Goal: Transaction & Acquisition: Purchase product/service

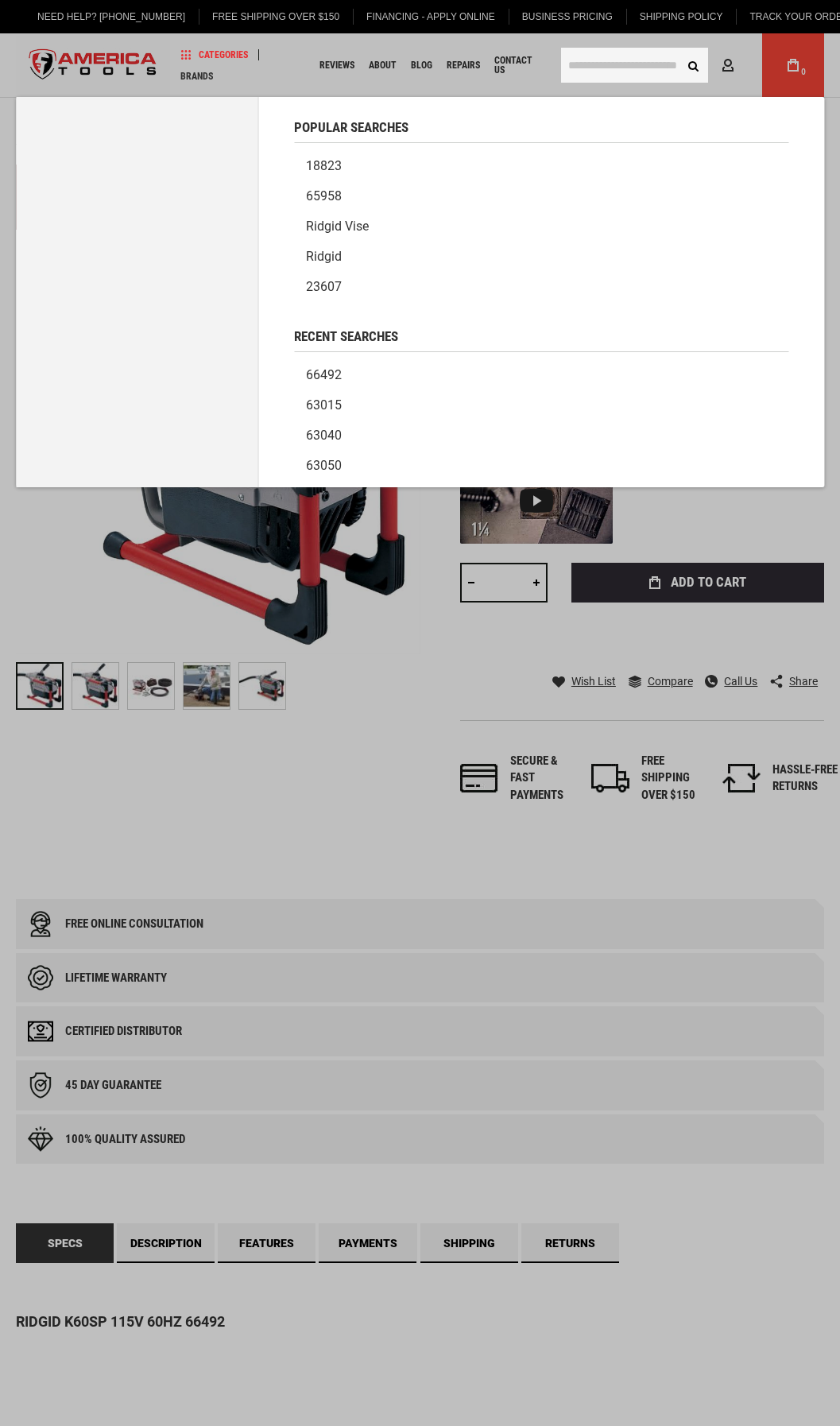
click at [616, 66] on input "text" at bounding box center [634, 65] width 147 height 35
click at [581, 65] on input "text" at bounding box center [634, 65] width 147 height 35
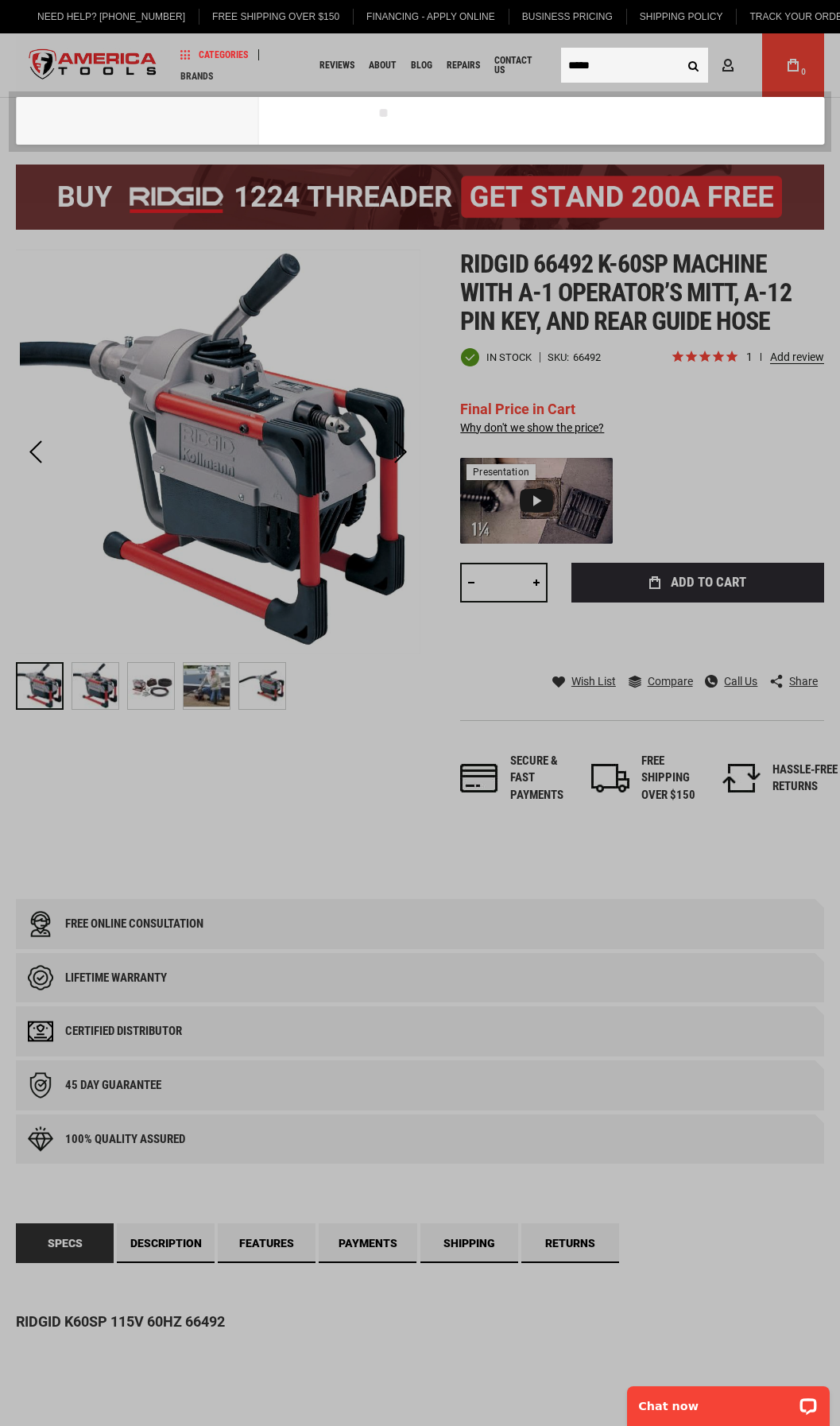
type input "*****"
click at [678, 50] on button "Search" at bounding box center [692, 64] width 30 height 30
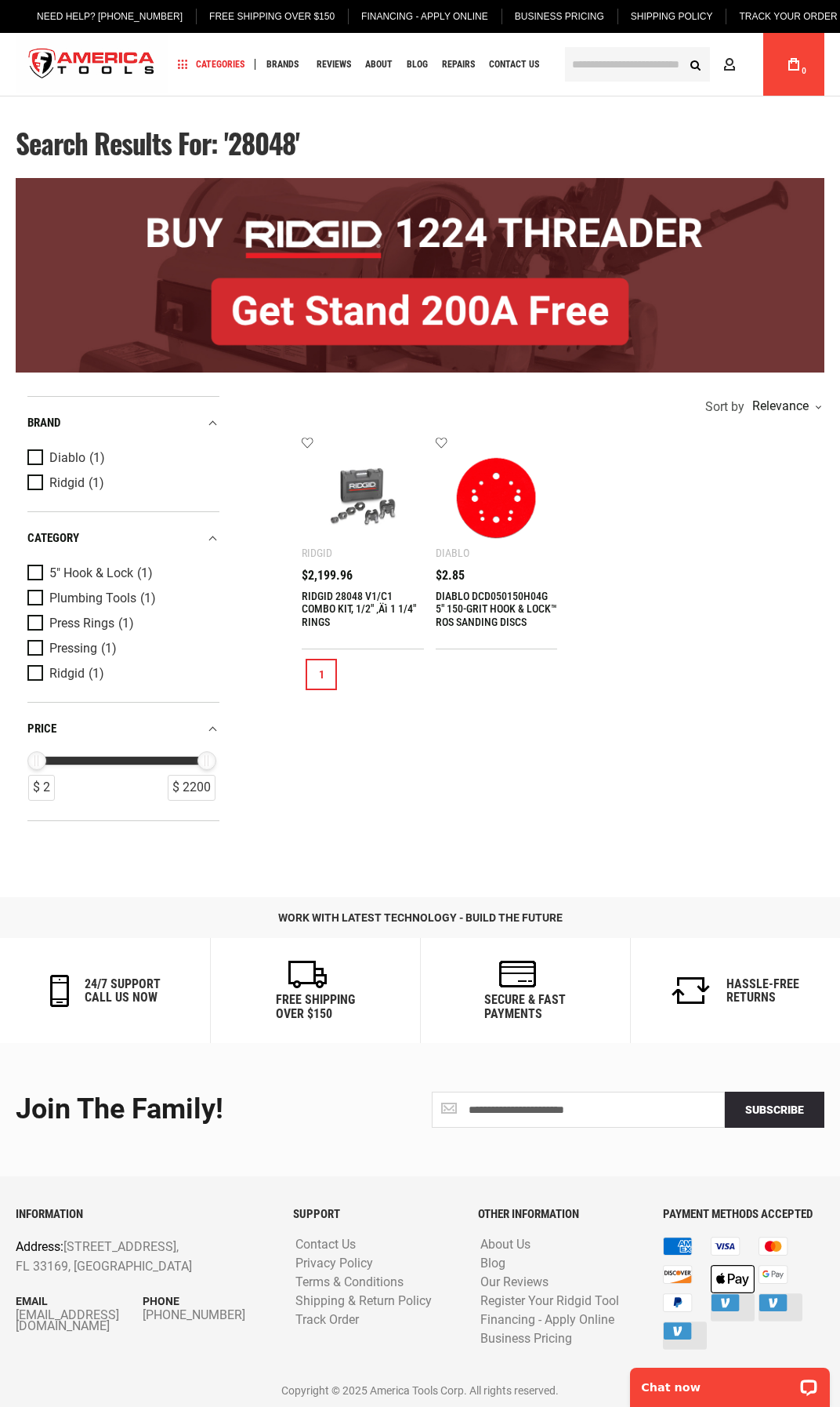
click at [348, 513] on img at bounding box center [363, 498] width 91 height 91
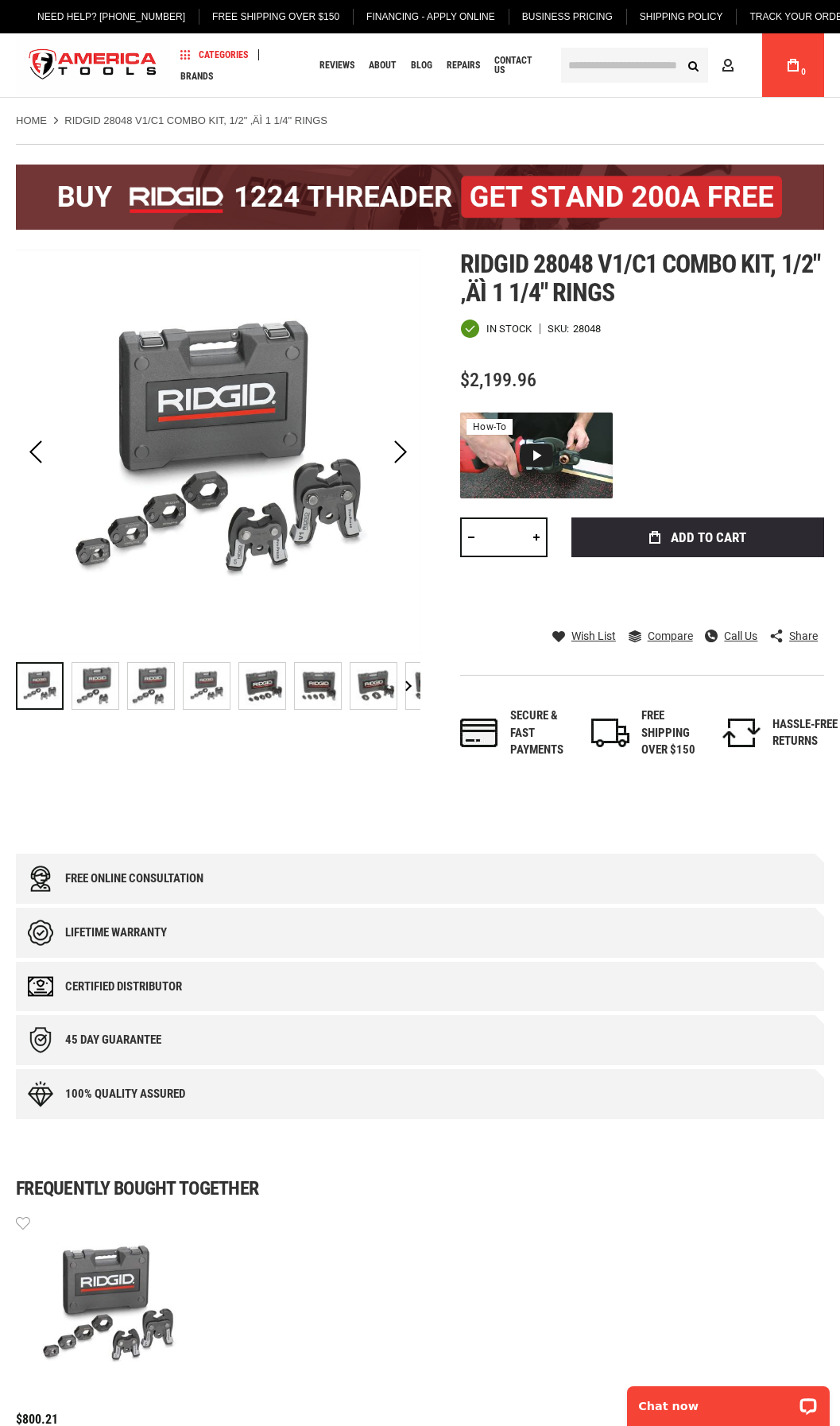
click at [104, 687] on img at bounding box center [95, 686] width 46 height 46
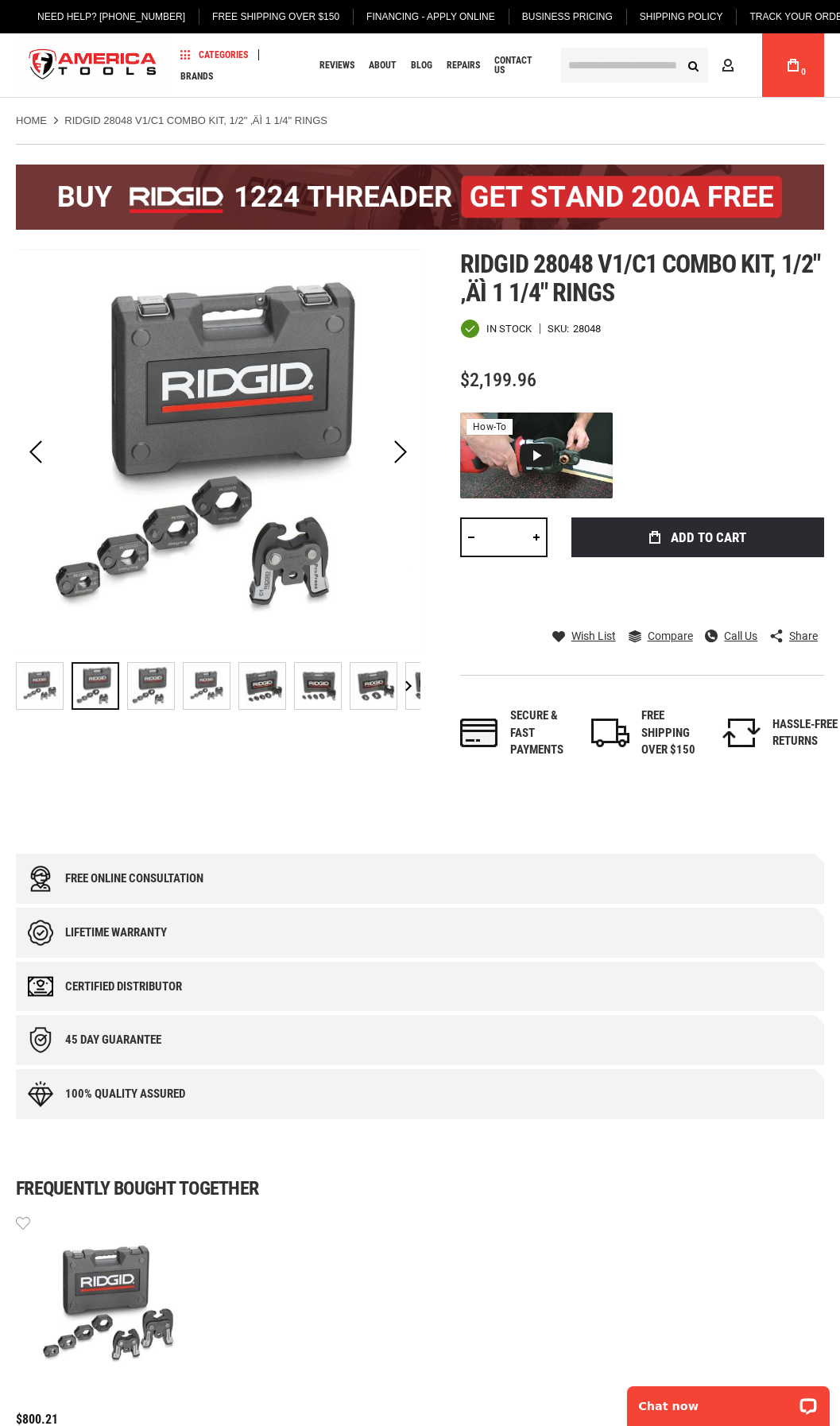
click at [154, 674] on img at bounding box center [151, 686] width 46 height 46
click at [198, 682] on img at bounding box center [206, 686] width 46 height 46
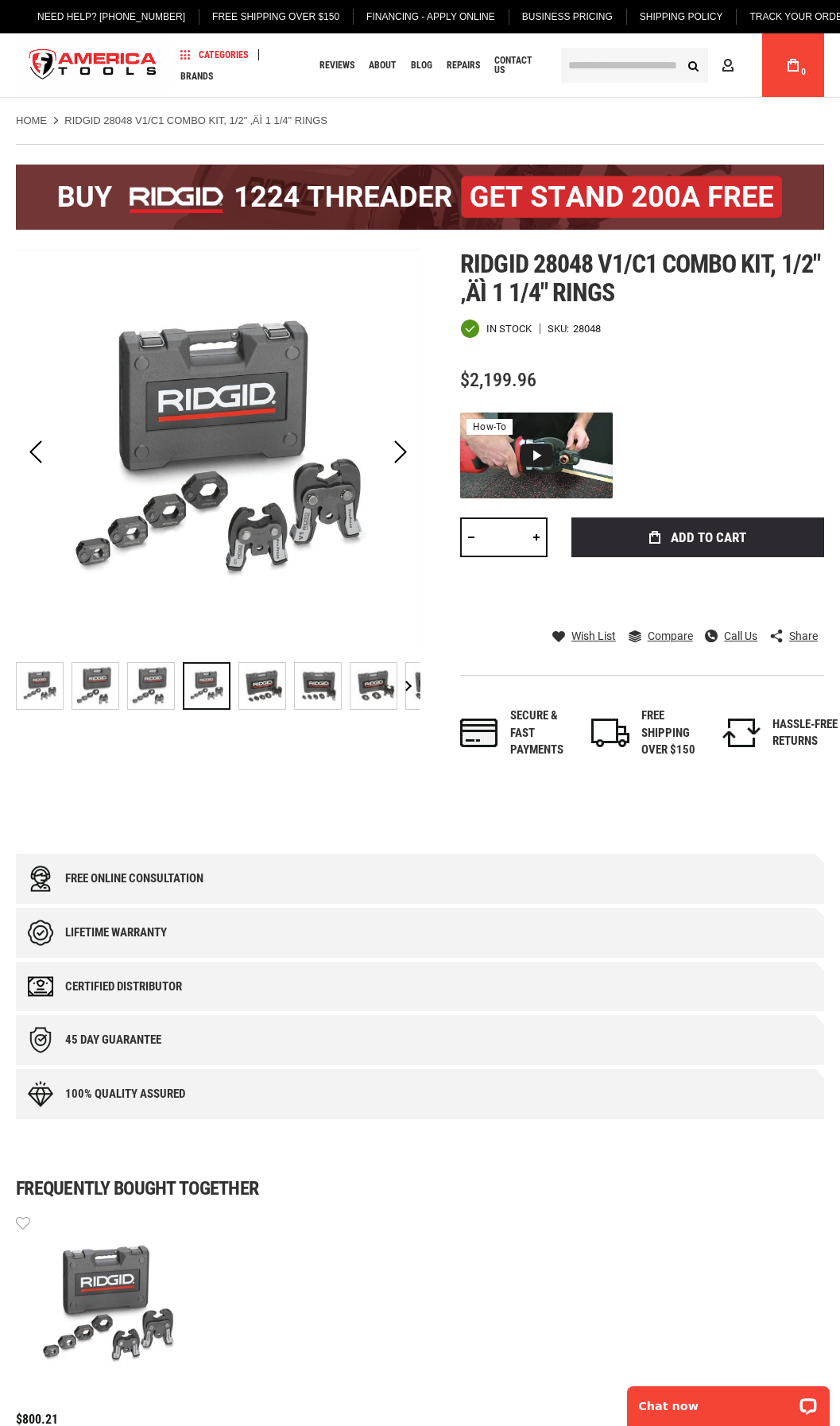
click at [151, 687] on img at bounding box center [151, 686] width 46 height 46
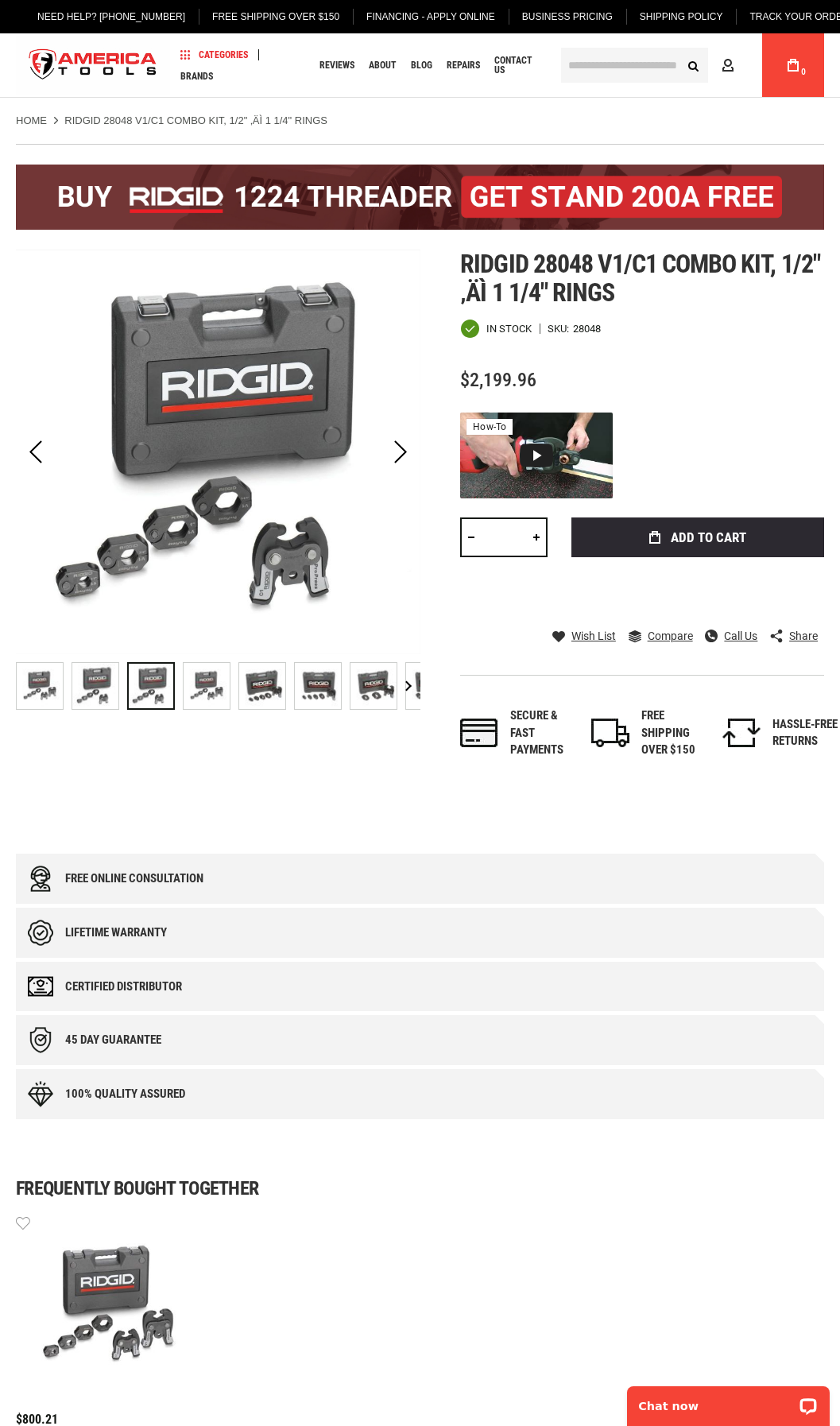
click at [270, 686] on img at bounding box center [262, 686] width 46 height 46
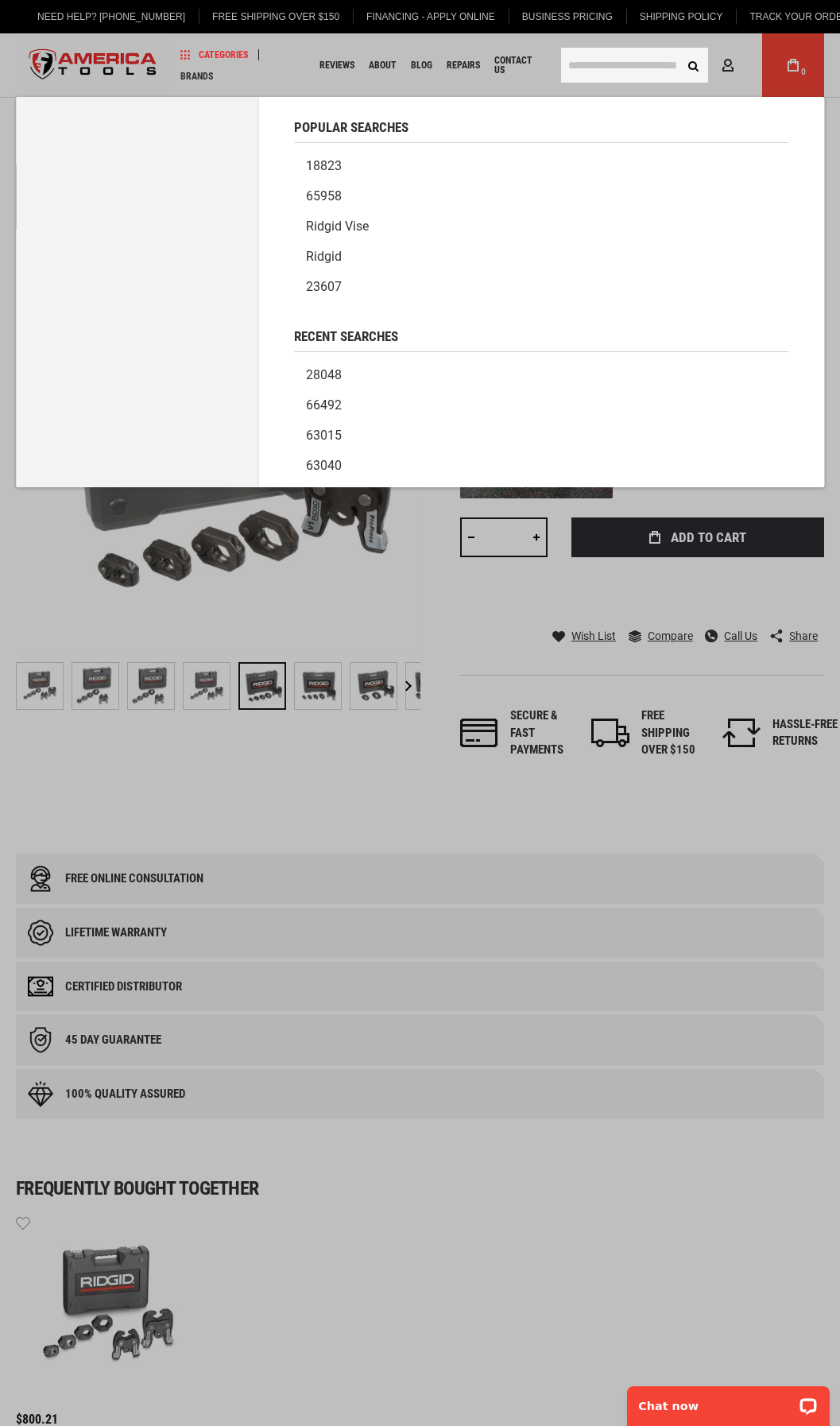
click at [586, 63] on input "text" at bounding box center [634, 65] width 147 height 35
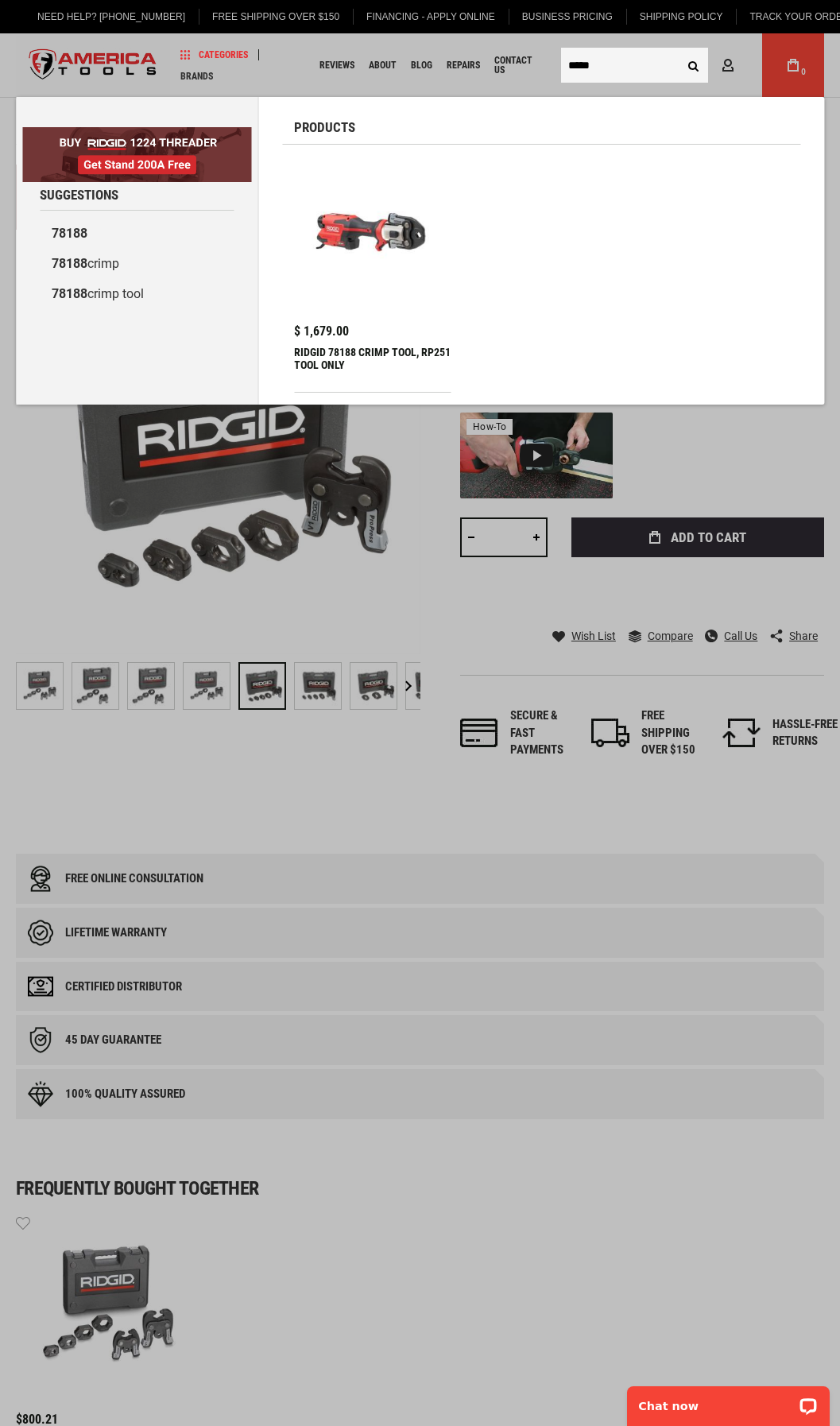
type input "*****"
click at [678, 50] on button "Search" at bounding box center [692, 64] width 30 height 30
